Goal: Transaction & Acquisition: Purchase product/service

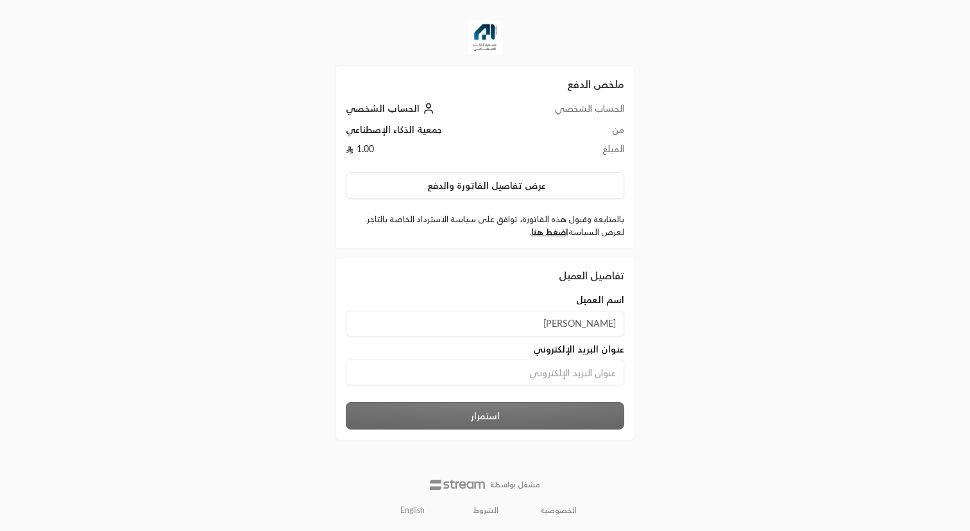
type input "[PERSON_NAME]"
click at [591, 377] on input at bounding box center [485, 372] width 278 height 26
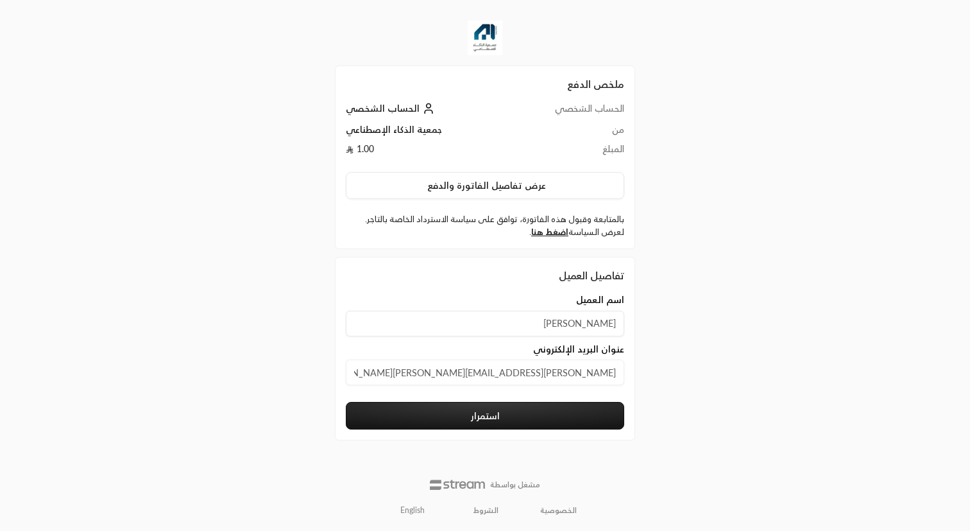
type input "[PERSON_NAME][EMAIL_ADDRESS][PERSON_NAME][DOMAIN_NAME]"
click at [576, 420] on button "استمرار" at bounding box center [485, 416] width 278 height 28
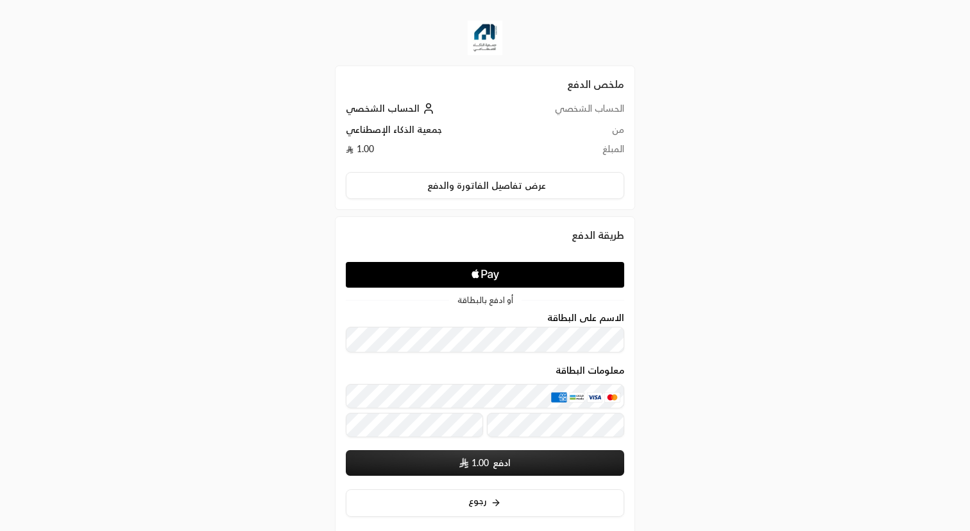
click at [518, 278] on icon "Apple Logo" at bounding box center [486, 274] width 132 height 23
